Goal: Transaction & Acquisition: Purchase product/service

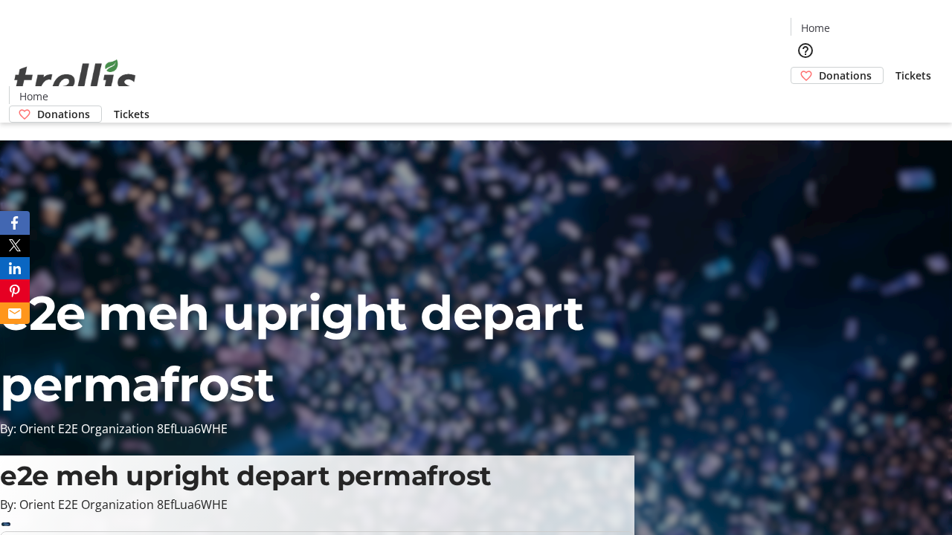
click at [819, 68] on span "Donations" at bounding box center [845, 76] width 53 height 16
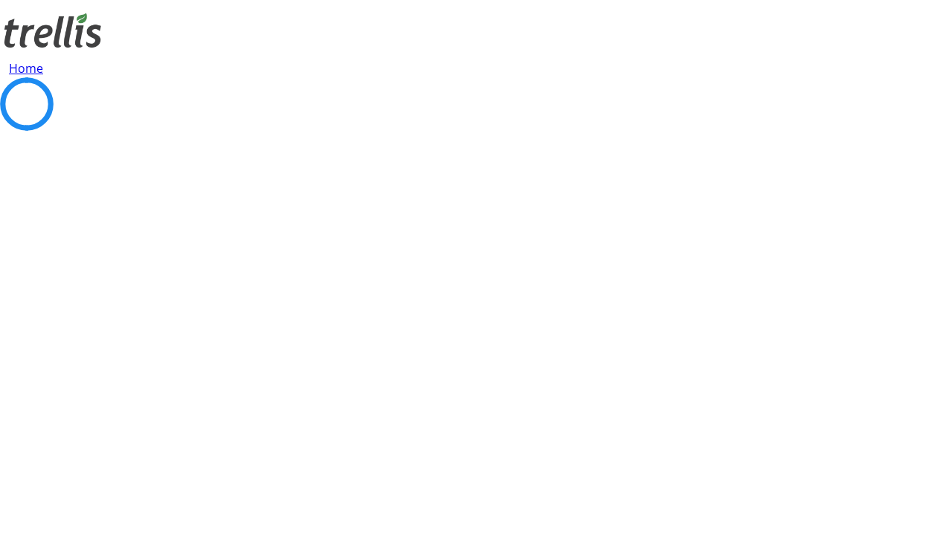
select select "CA"
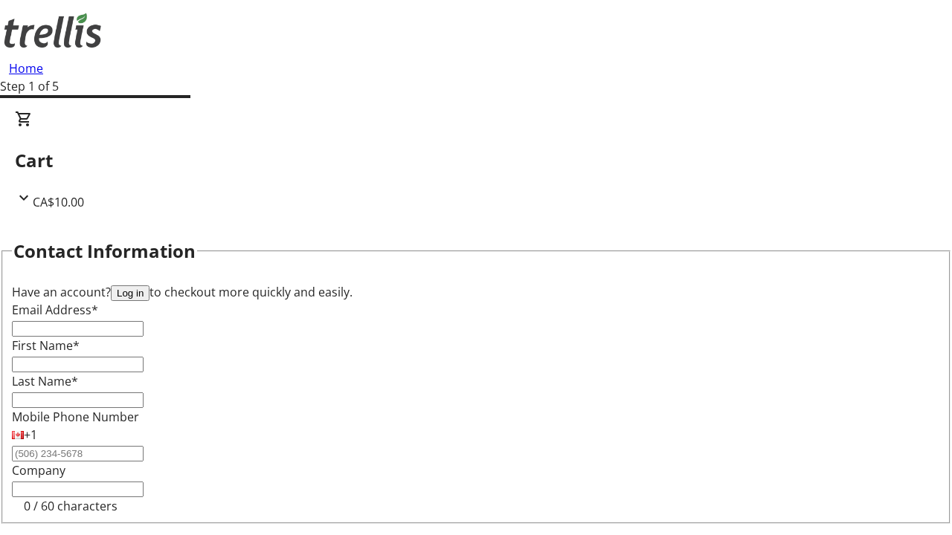
click at [149, 286] on button "Log in" at bounding box center [130, 294] width 39 height 16
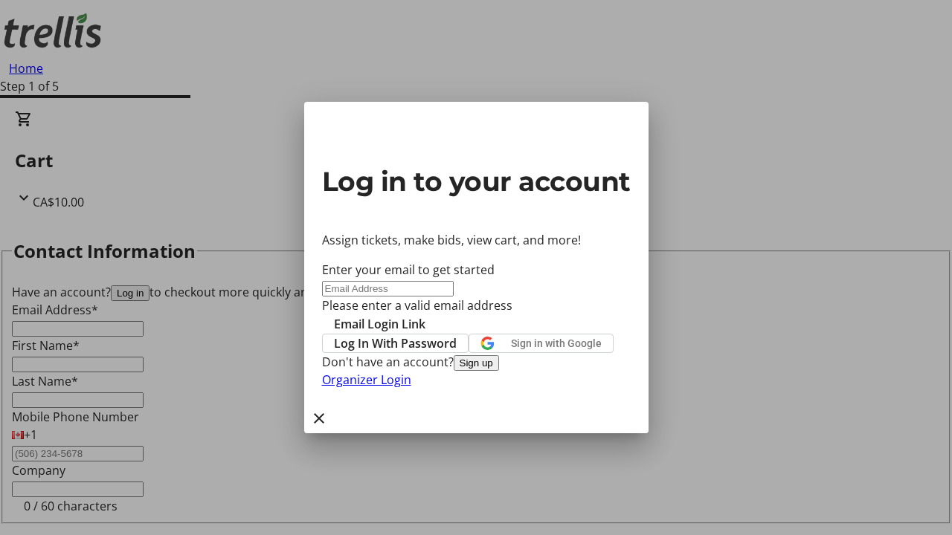
click at [499, 371] on button "Sign up" at bounding box center [476, 363] width 45 height 16
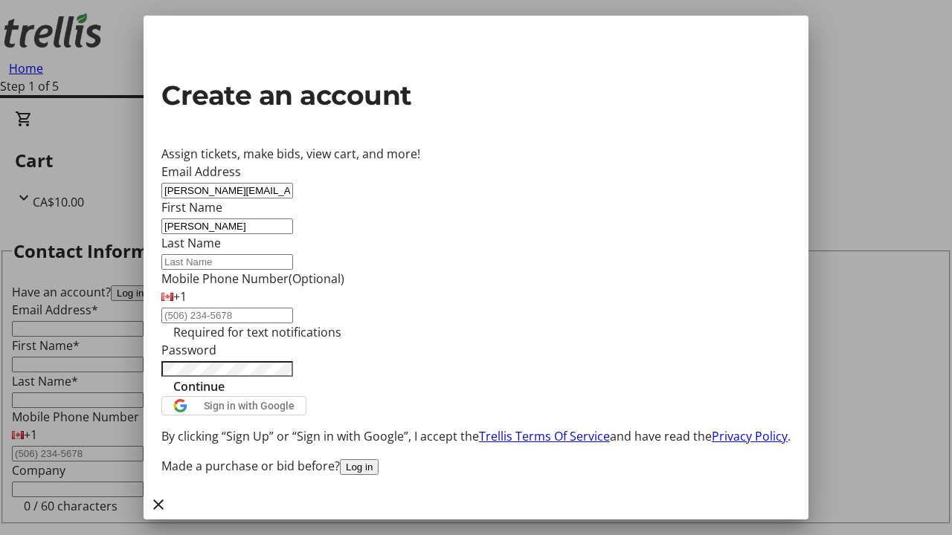
type input "[PERSON_NAME]"
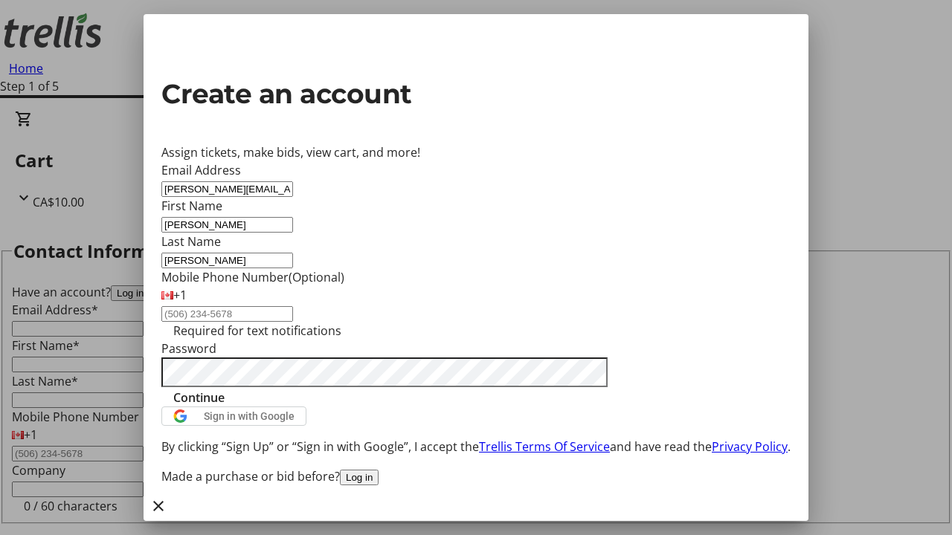
type input "[PERSON_NAME]"
click at [225, 407] on span "Continue" at bounding box center [198, 398] width 51 height 18
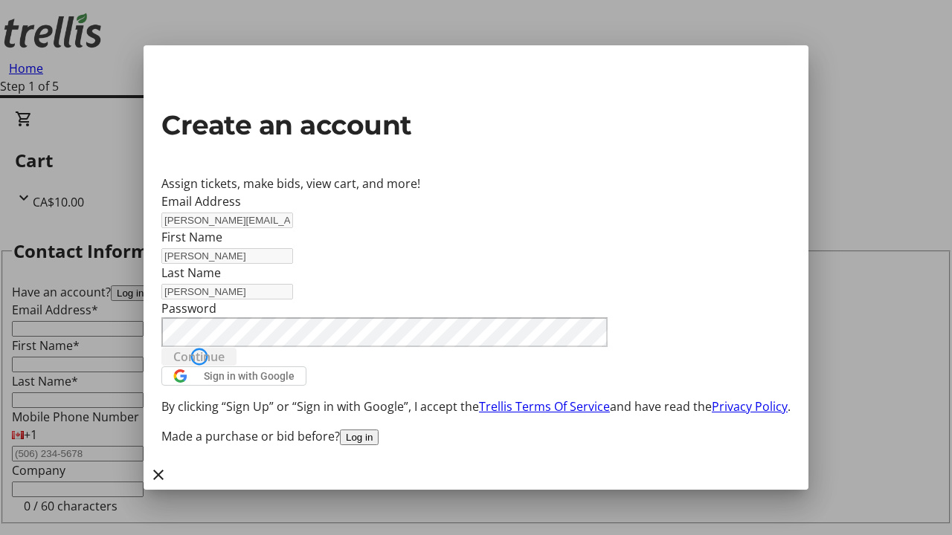
type input "[PERSON_NAME][EMAIL_ADDRESS][DOMAIN_NAME]"
type input "[PERSON_NAME]"
select select "CA"
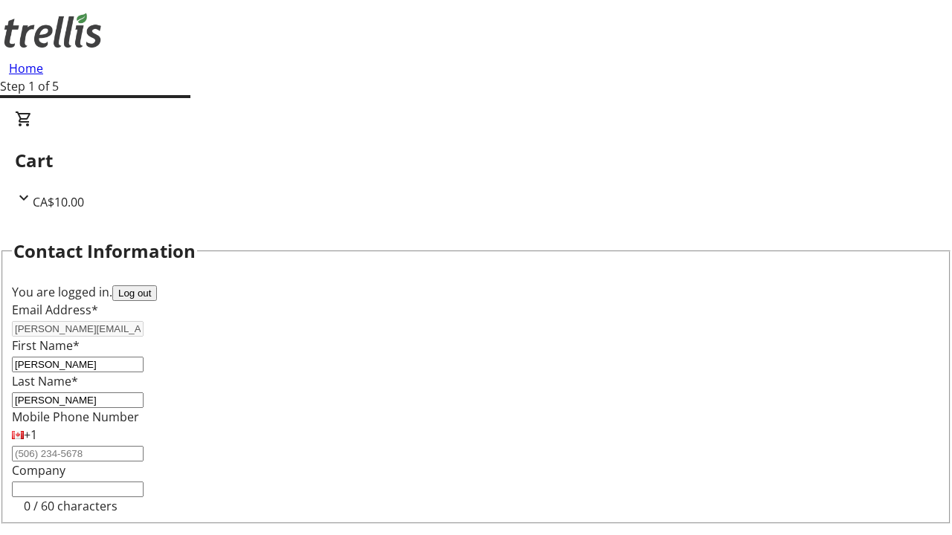
type input "[STREET_ADDRESS][PERSON_NAME]"
type input "Kelowna"
select select "BC"
type input "Kelowna"
type input "V1Y 0C2"
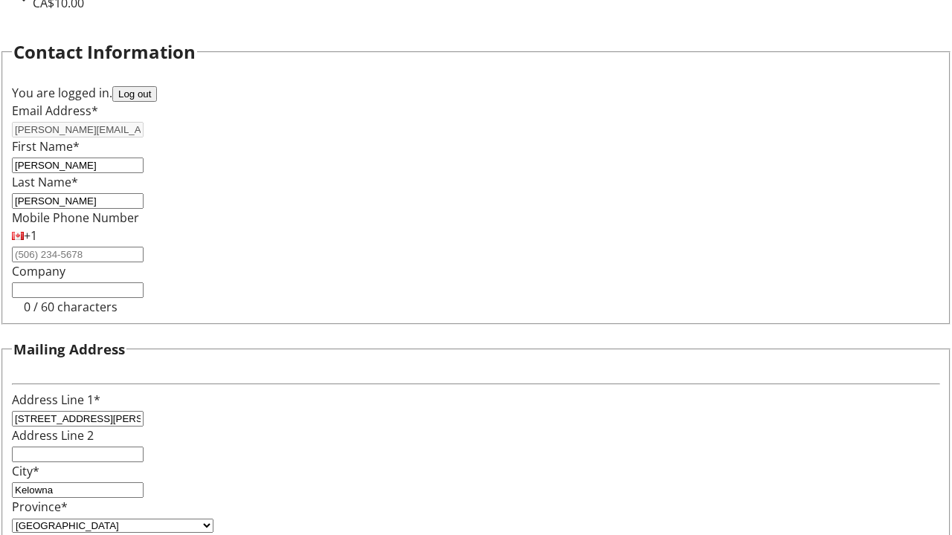
scroll to position [90, 0]
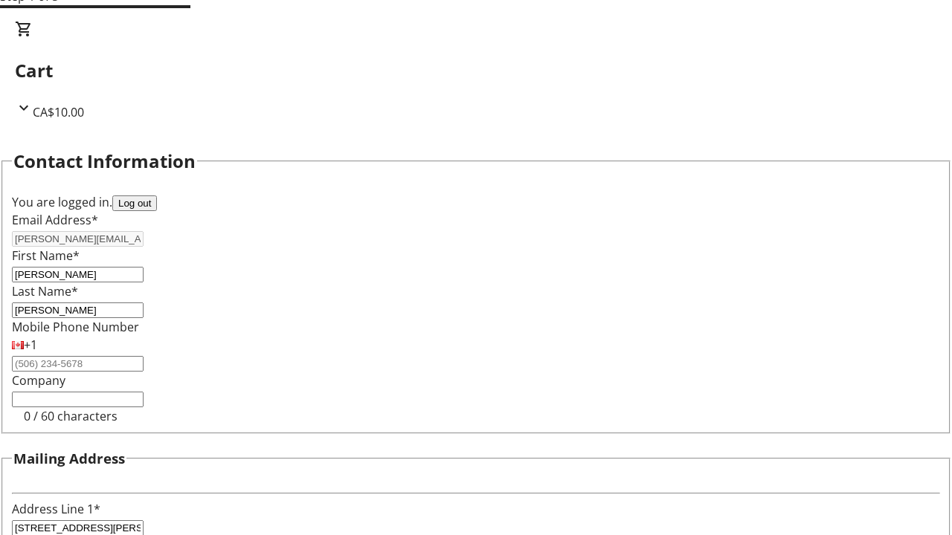
select select "BC"
select select "CA"
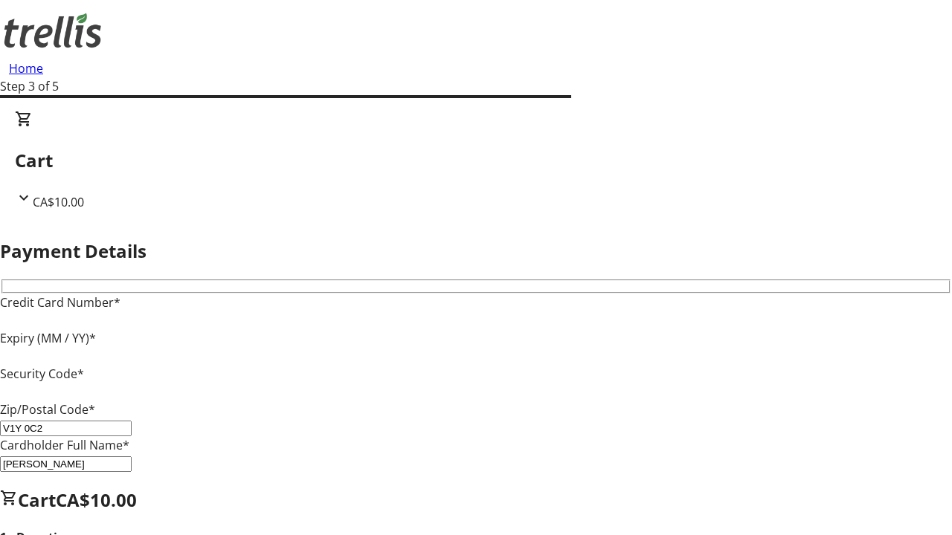
type input "V1Y 0C2"
